Goal: Information Seeking & Learning: Learn about a topic

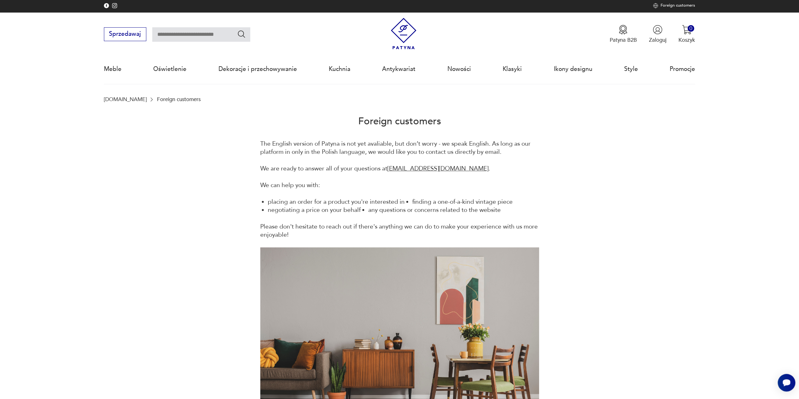
click at [655, 5] on img at bounding box center [655, 5] width 5 height 5
click at [656, 5] on img at bounding box center [655, 5] width 5 height 5
click at [402, 33] on img at bounding box center [404, 34] width 32 height 32
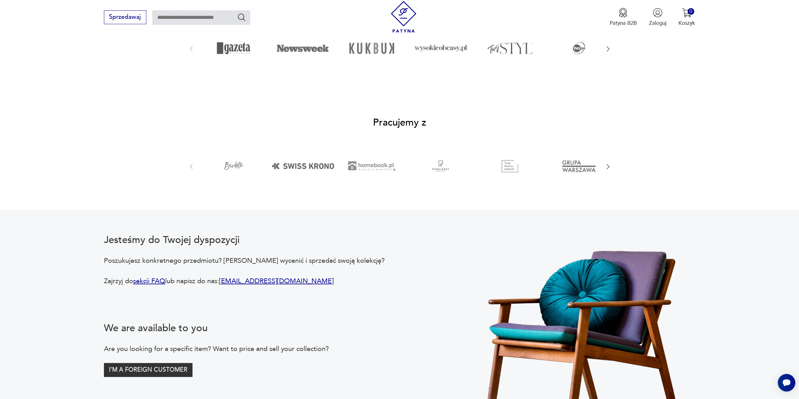
scroll to position [987, 0]
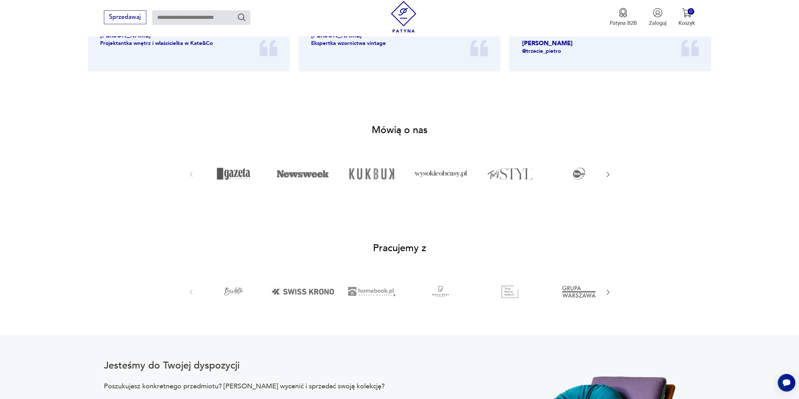
click at [610, 178] on icon "button" at bounding box center [608, 174] width 7 height 7
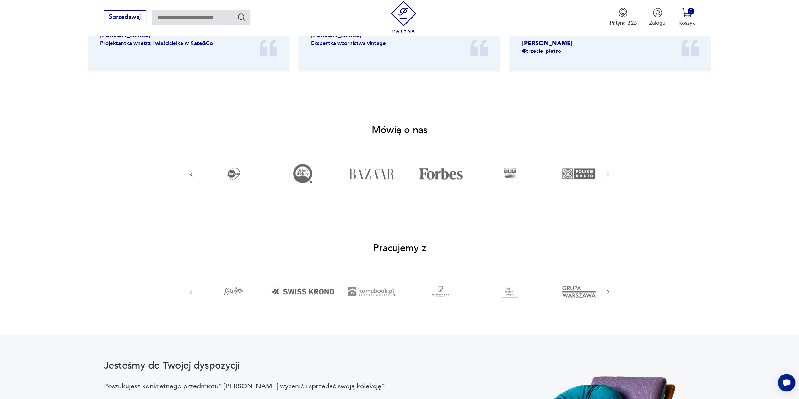
click at [610, 178] on icon "button" at bounding box center [608, 174] width 7 height 7
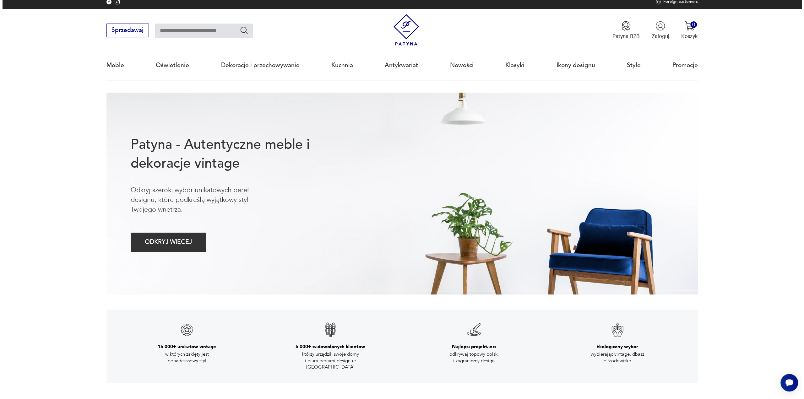
scroll to position [0, 0]
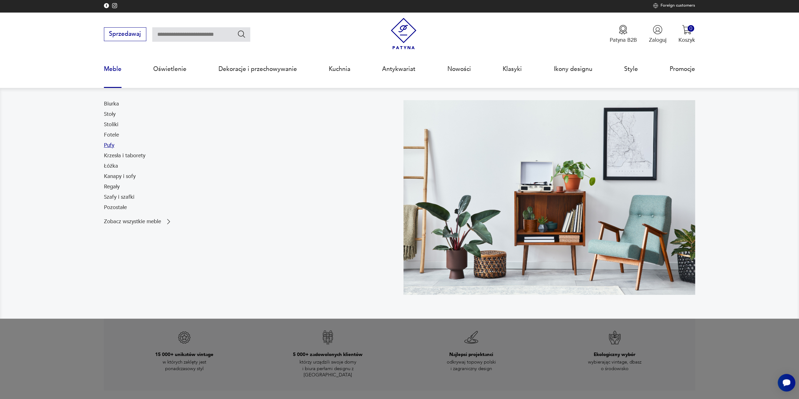
click at [112, 144] on link "Pufy" at bounding box center [109, 146] width 10 height 8
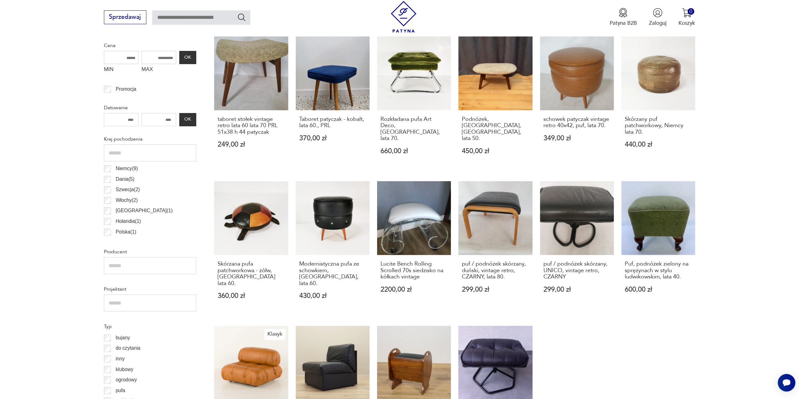
scroll to position [19, 0]
drag, startPoint x: 191, startPoint y: 218, endPoint x: 199, endPoint y: 173, distance: 45.7
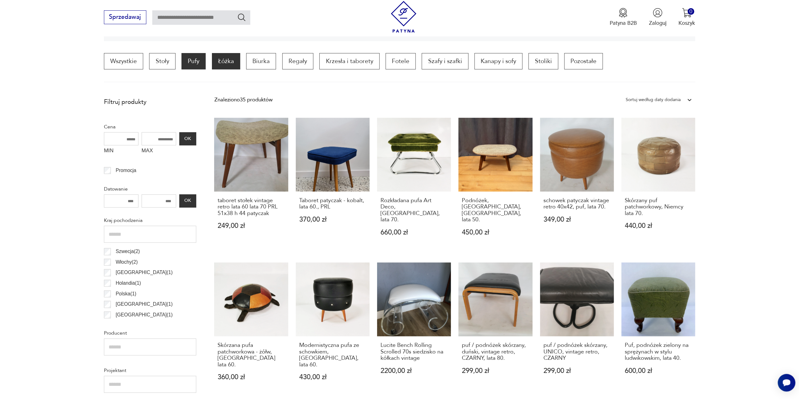
click at [225, 62] on p "Łóżka" at bounding box center [226, 61] width 28 height 16
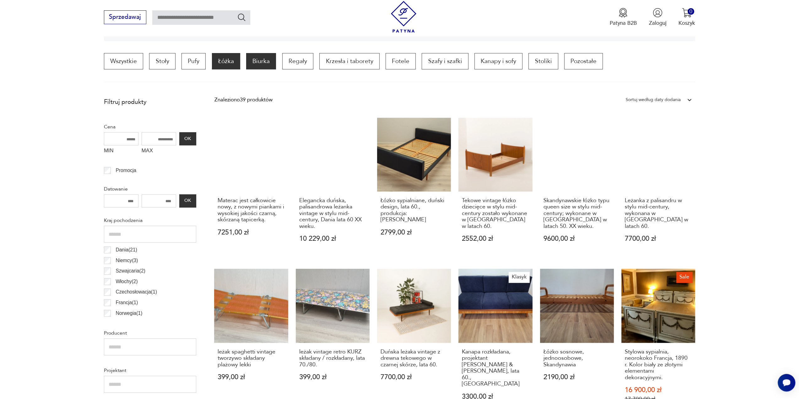
click at [259, 62] on p "Biurka" at bounding box center [261, 61] width 30 height 16
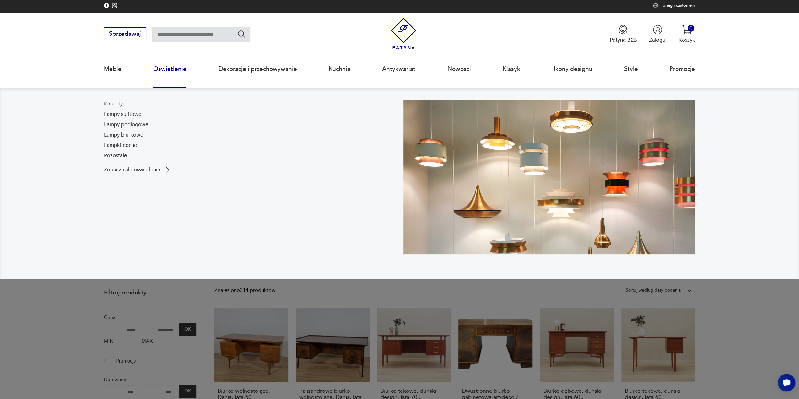
click at [180, 70] on link "Oświetlenie" at bounding box center [169, 69] width 33 height 29
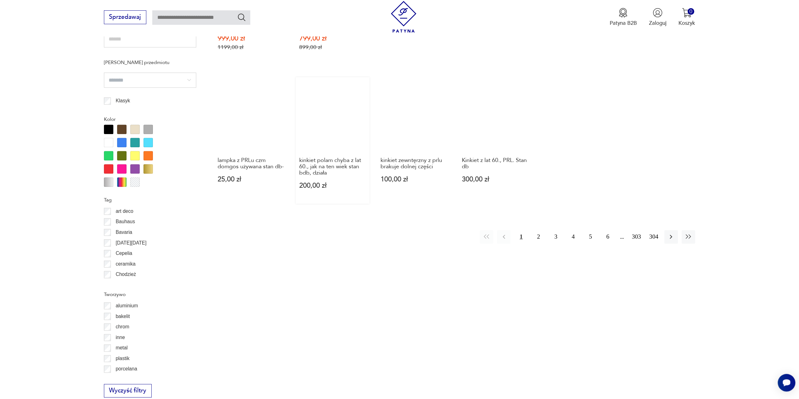
scroll to position [439, 0]
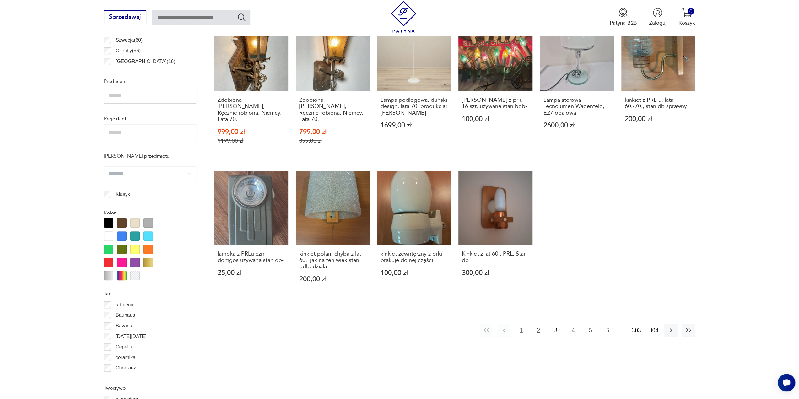
click at [538, 324] on button "2" at bounding box center [539, 331] width 14 height 14
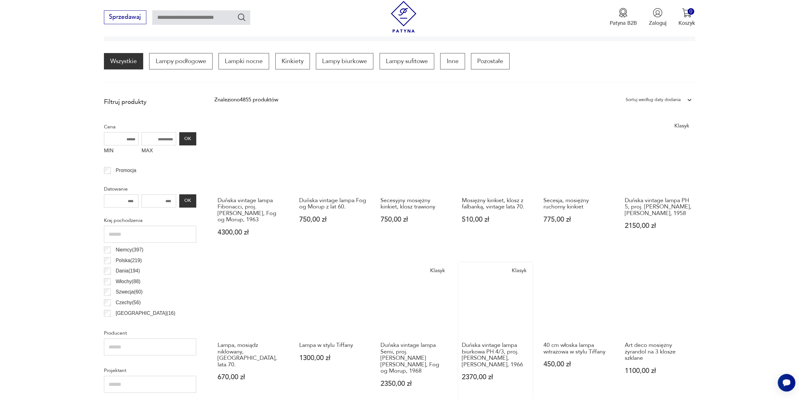
scroll to position [344, 0]
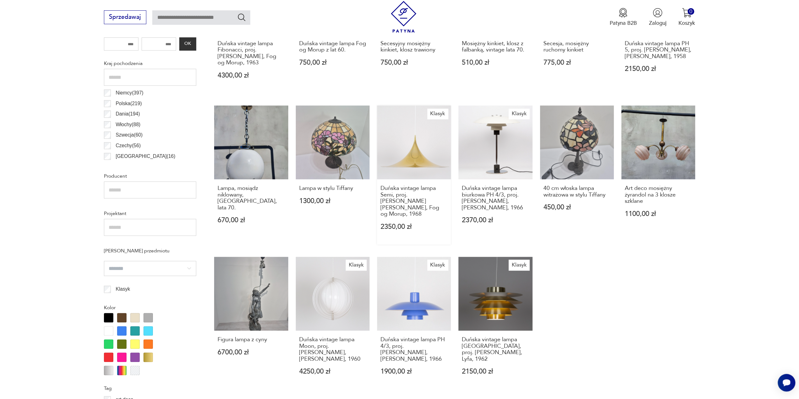
click at [424, 154] on link "Klasyk Duńska vintage lampa Semi, proj. [PERSON_NAME] [PERSON_NAME], Fog og Mor…" at bounding box center [414, 175] width 74 height 139
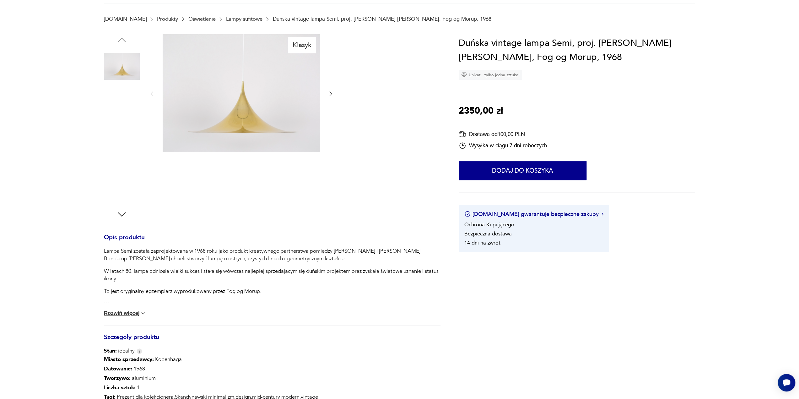
scroll to position [31, 0]
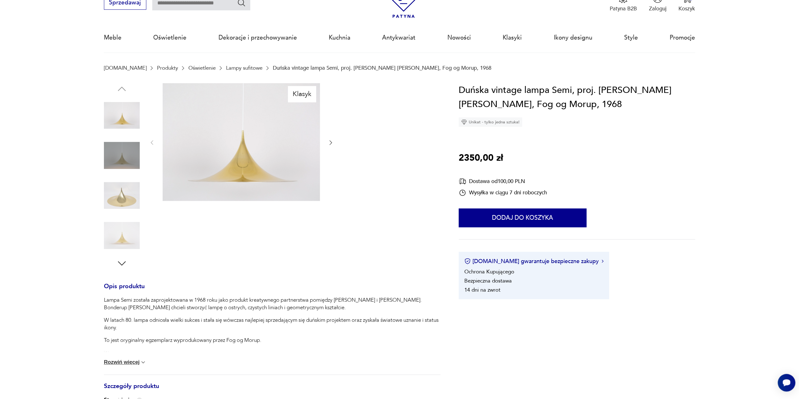
click at [334, 144] on icon "button" at bounding box center [331, 142] width 6 height 6
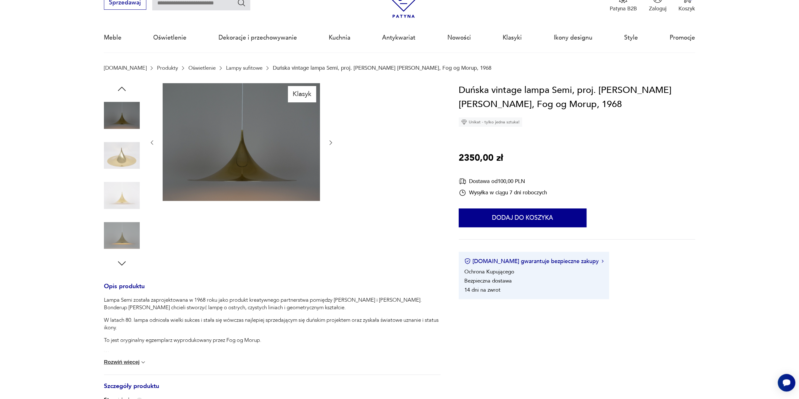
click at [332, 144] on icon "button" at bounding box center [331, 142] width 6 height 6
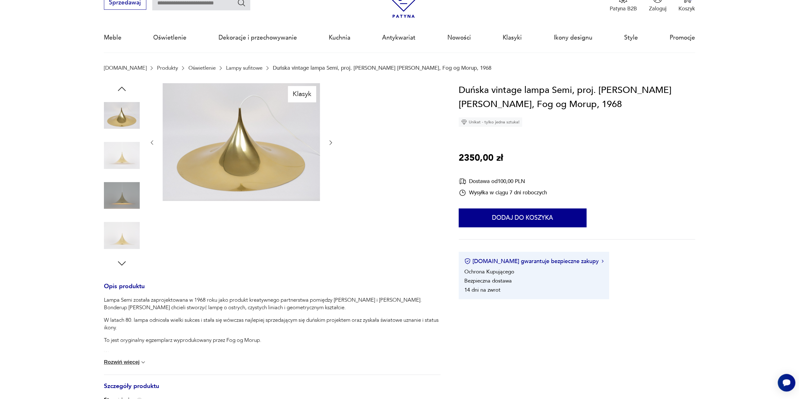
click at [332, 144] on icon "button" at bounding box center [331, 142] width 6 height 6
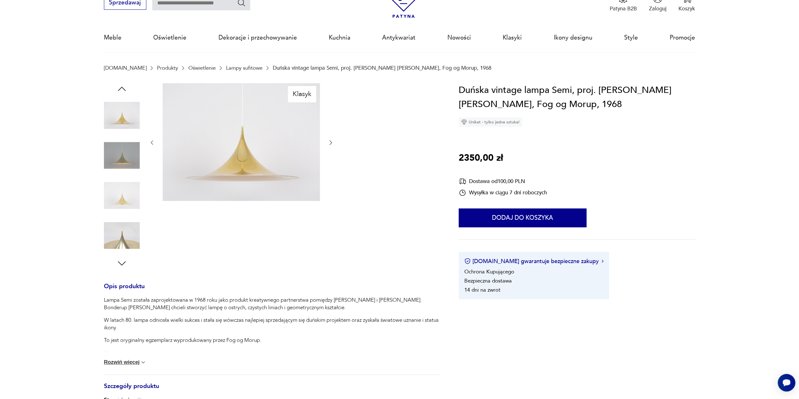
click at [332, 144] on icon "button" at bounding box center [331, 142] width 6 height 6
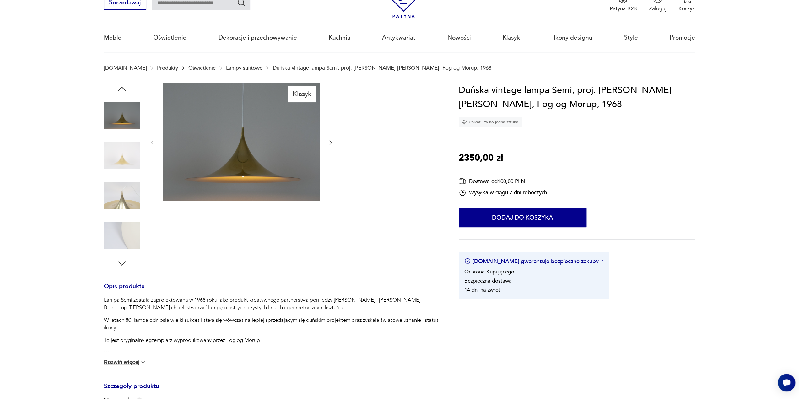
click at [332, 144] on icon "button" at bounding box center [331, 142] width 6 height 6
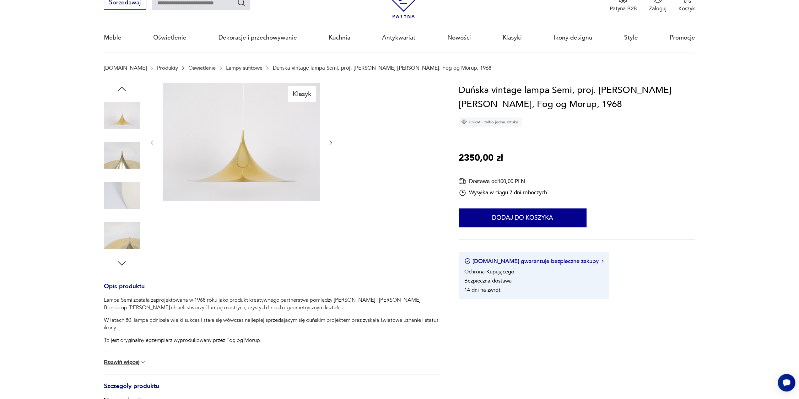
click at [332, 144] on icon "button" at bounding box center [331, 142] width 6 height 6
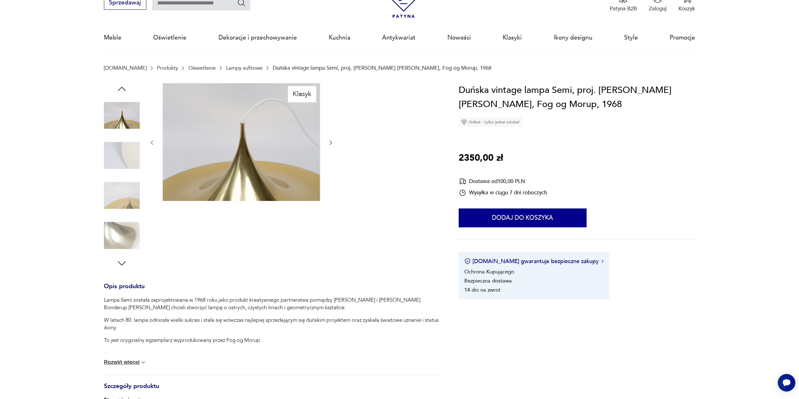
click at [332, 144] on icon "button" at bounding box center [331, 142] width 6 height 6
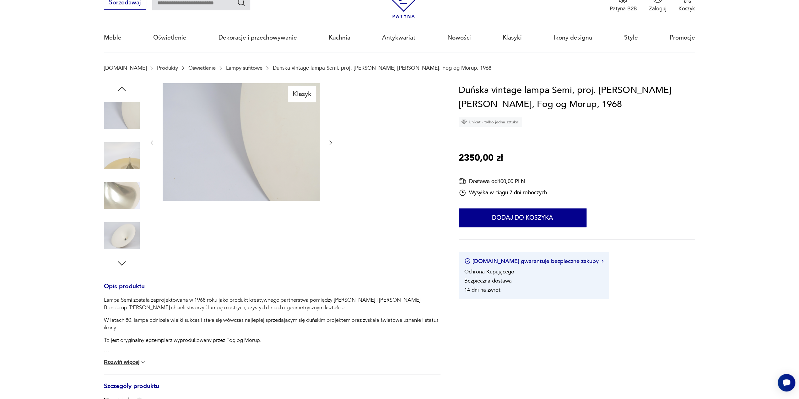
click at [365, 157] on div "Klasyk" at bounding box center [272, 176] width 337 height 186
click at [328, 143] on icon "button" at bounding box center [331, 142] width 6 height 6
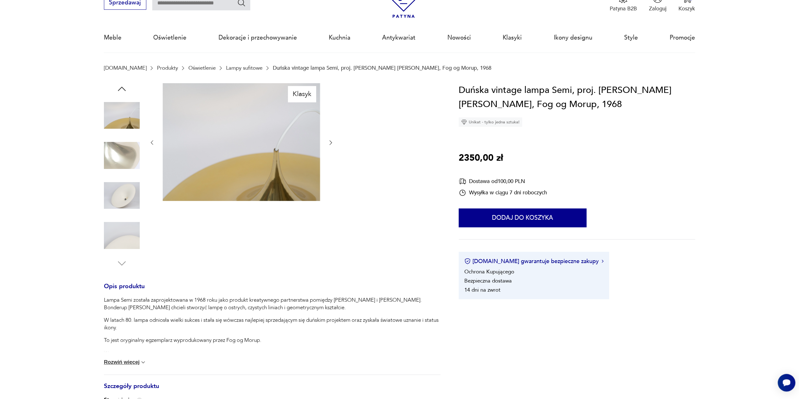
click at [329, 142] on icon "button" at bounding box center [331, 142] width 6 height 6
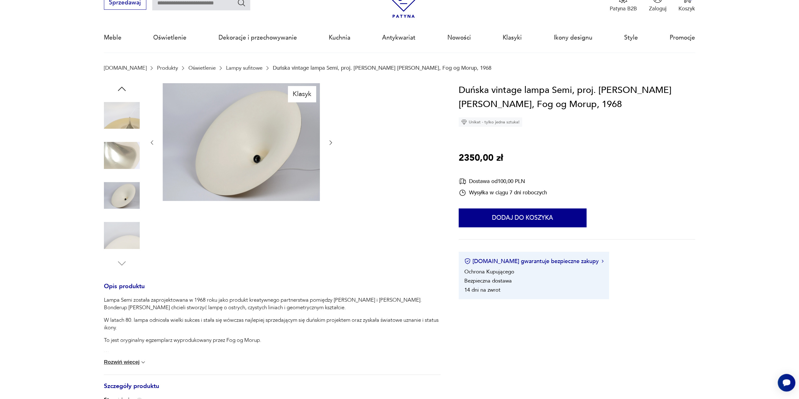
click at [329, 142] on icon "button" at bounding box center [331, 142] width 6 height 6
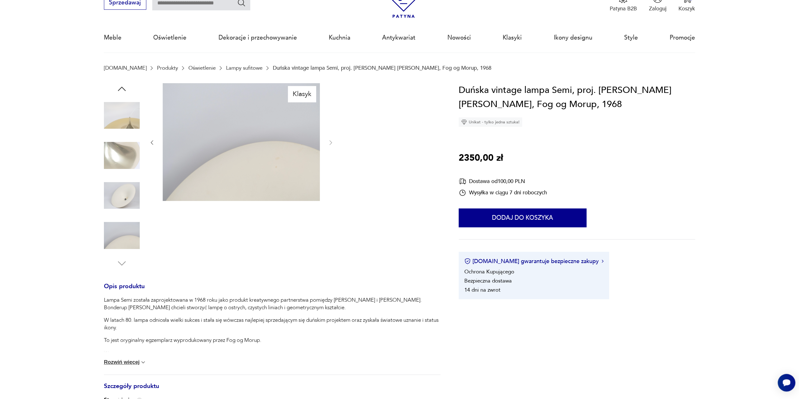
click at [369, 168] on div "Klasyk" at bounding box center [272, 176] width 337 height 186
drag, startPoint x: 464, startPoint y: 162, endPoint x: 531, endPoint y: 162, distance: 67.9
click at [518, 161] on div "Duńska vintage lampa Semi, proj. [PERSON_NAME] [PERSON_NAME], Fog og Morup, 196…" at bounding box center [577, 191] width 237 height 216
click at [531, 162] on div "Duńska vintage lampa Semi, proj. [PERSON_NAME] [PERSON_NAME], Fog og Morup, 196…" at bounding box center [577, 191] width 237 height 216
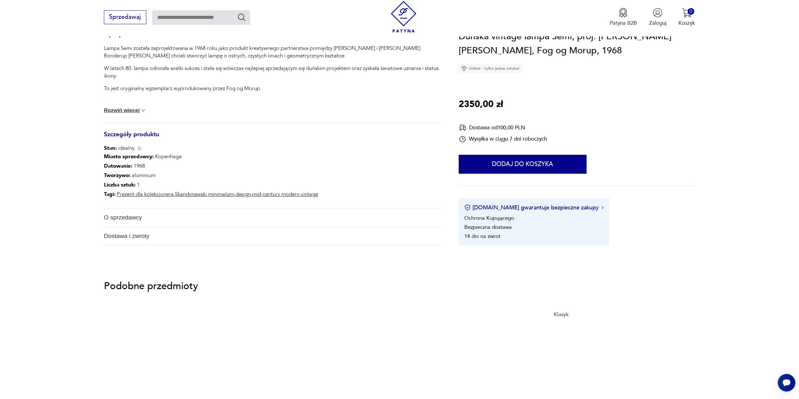
scroll to position [283, 0]
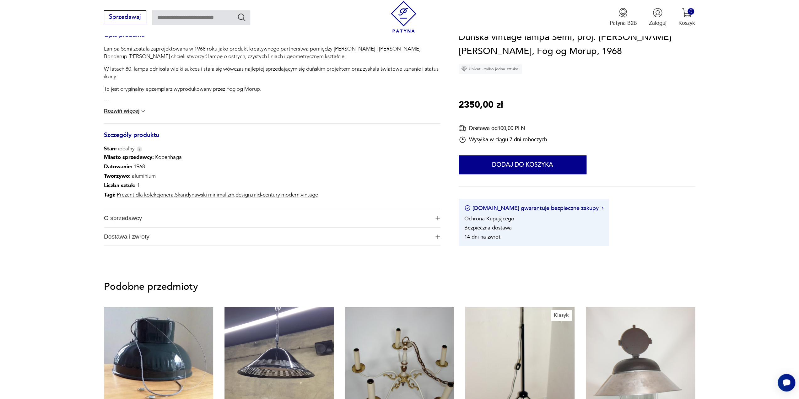
click at [227, 215] on span "O sprzedawcy" at bounding box center [267, 218] width 326 height 18
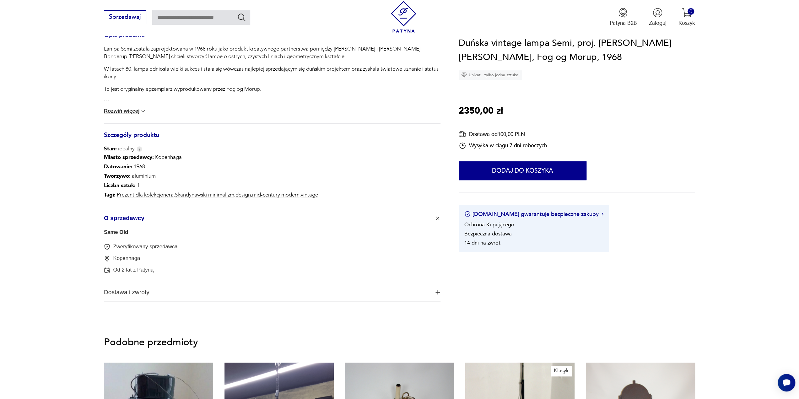
click at [205, 291] on span "Dostawa i zwroty" at bounding box center [267, 292] width 326 height 18
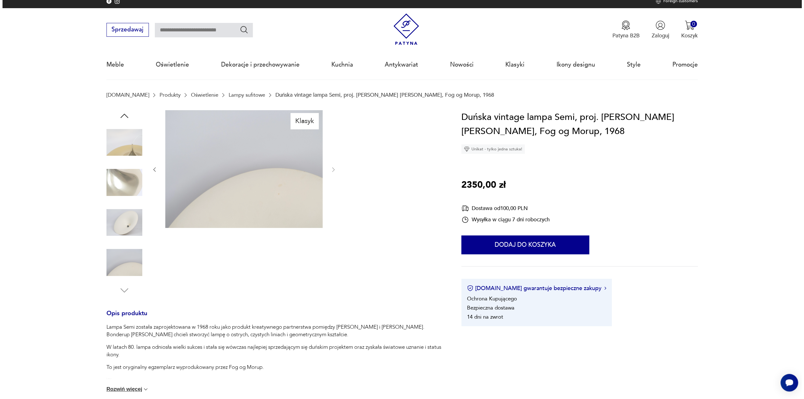
scroll to position [0, 0]
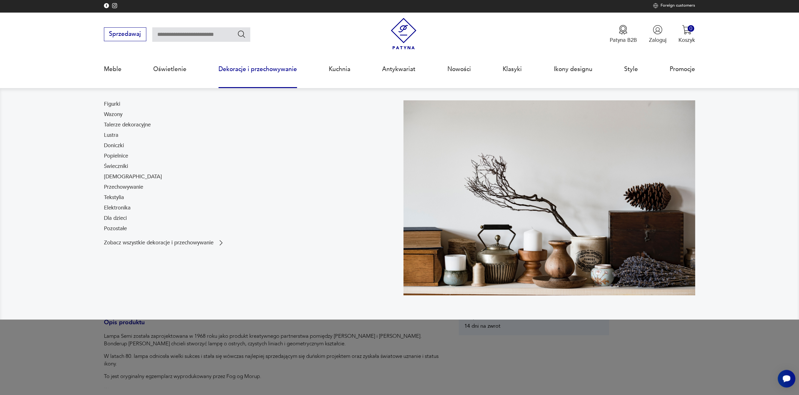
click at [267, 69] on link "Dekoracje i przechowywanie" at bounding box center [258, 69] width 79 height 29
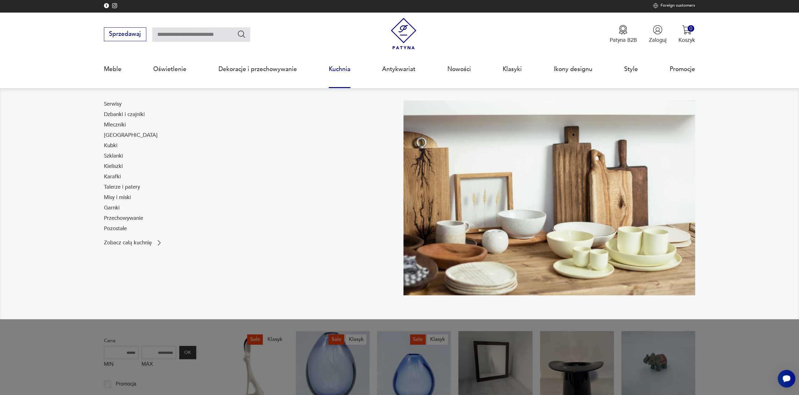
click at [343, 68] on link "Kuchnia" at bounding box center [340, 69] width 22 height 29
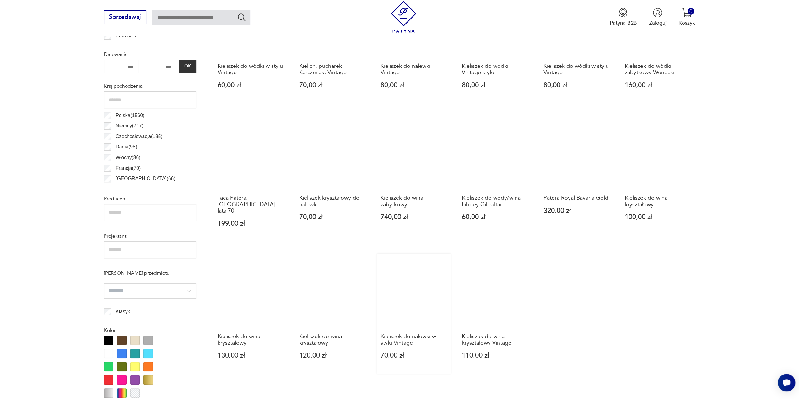
scroll to position [532, 0]
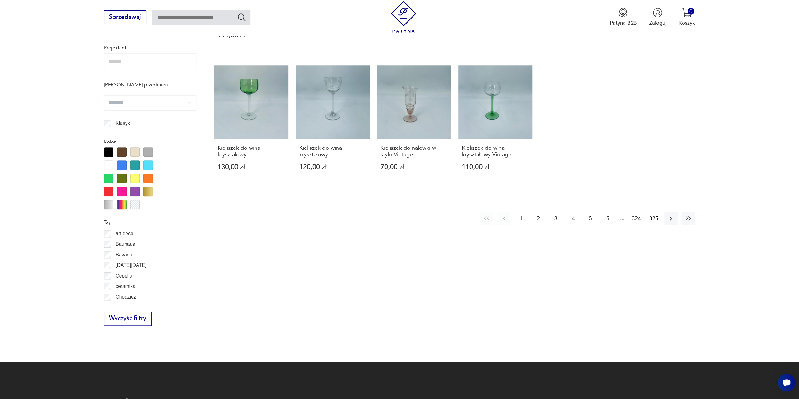
click at [655, 212] on button "325" at bounding box center [654, 219] width 14 height 14
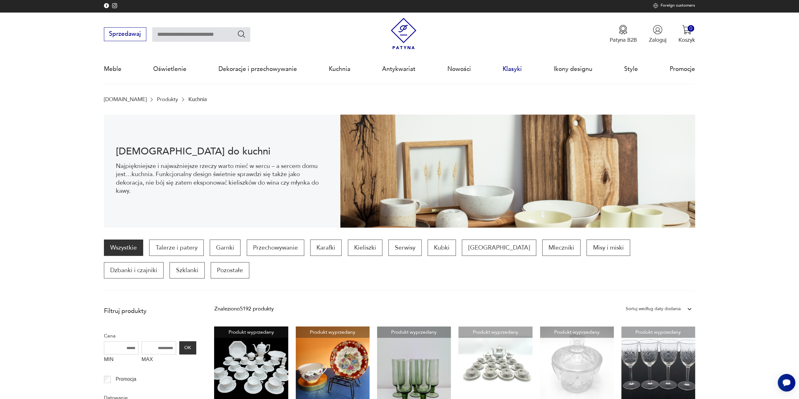
click at [513, 69] on link "Klasyki" at bounding box center [512, 69] width 19 height 29
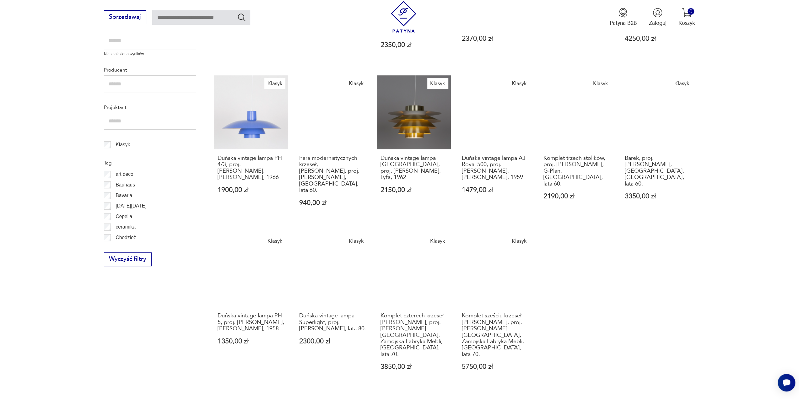
scroll to position [230, 0]
